Goal: Navigation & Orientation: Find specific page/section

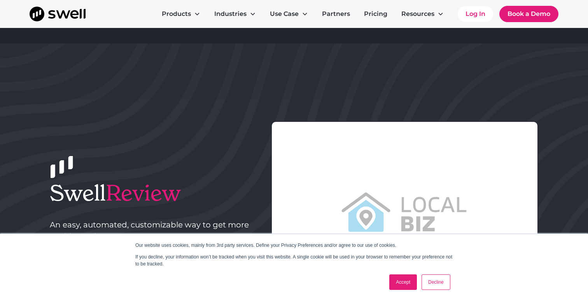
click at [404, 283] on link "Accept" at bounding box center [403, 283] width 28 height 16
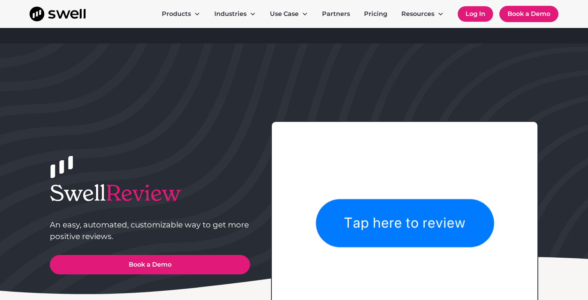
click at [474, 16] on link "Log In" at bounding box center [474, 14] width 35 height 16
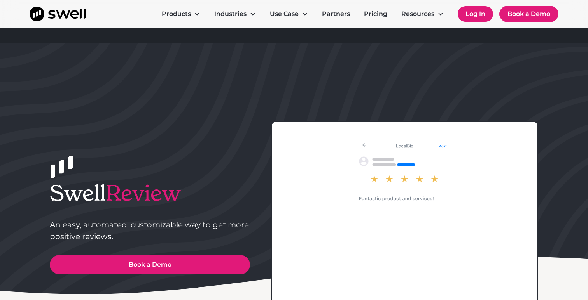
click at [466, 15] on link "Log In" at bounding box center [474, 14] width 35 height 16
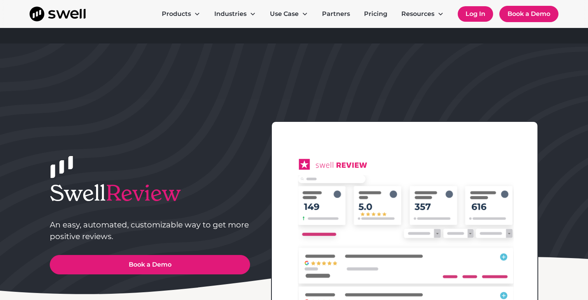
click at [473, 11] on link "Log In" at bounding box center [474, 14] width 35 height 16
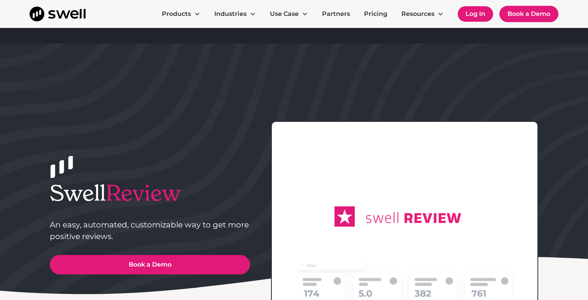
click at [475, 16] on link "Log In" at bounding box center [474, 14] width 35 height 16
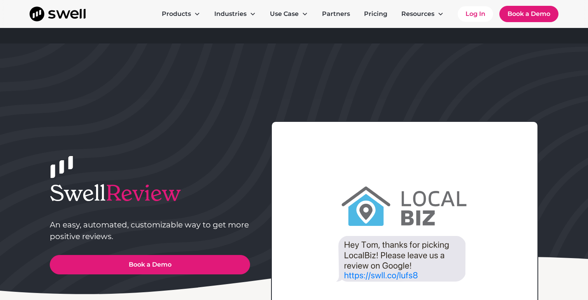
click at [543, 94] on div at bounding box center [294, 192] width 588 height 297
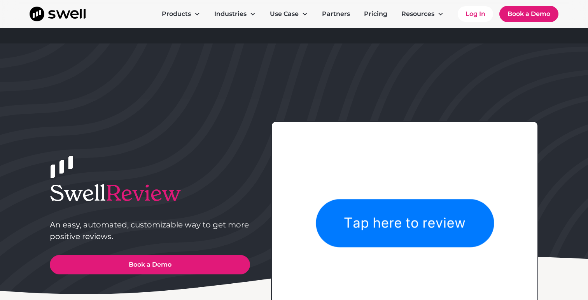
click at [358, 91] on header "Swell Review An easy, automated, customizable way to get more positive reviews.…" at bounding box center [293, 192] width 497 height 297
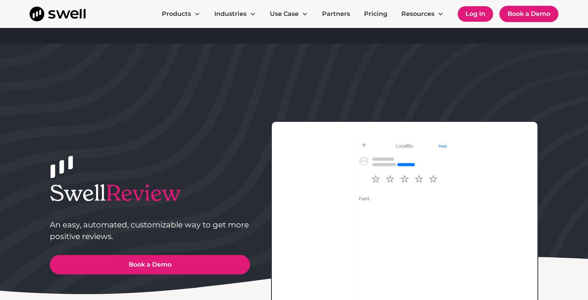
click at [472, 11] on link "Log In" at bounding box center [474, 14] width 35 height 16
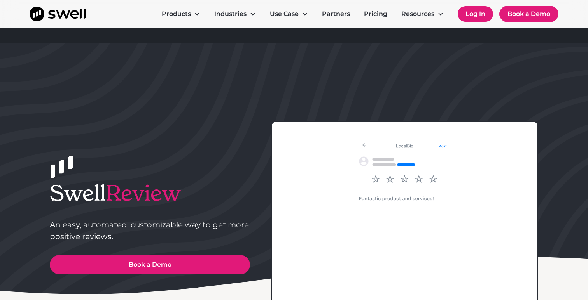
click at [472, 11] on link "Log In" at bounding box center [474, 14] width 35 height 16
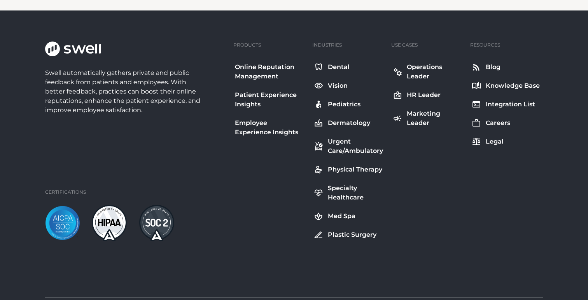
scroll to position [1298, 0]
